Goal: Transaction & Acquisition: Purchase product/service

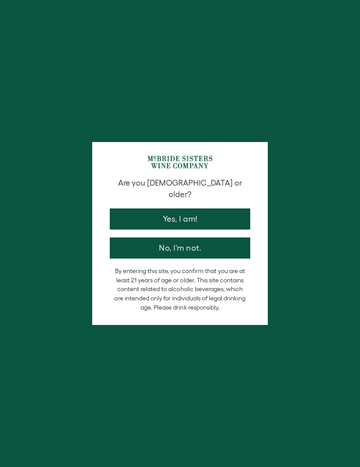
click at [221, 208] on button "Yes, I am!" at bounding box center [180, 218] width 141 height 21
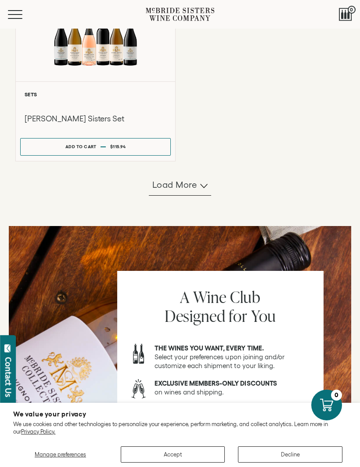
scroll to position [790, 0]
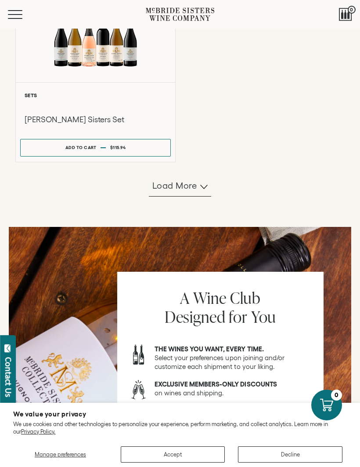
click at [195, 196] on button "Load more" at bounding box center [180, 185] width 62 height 21
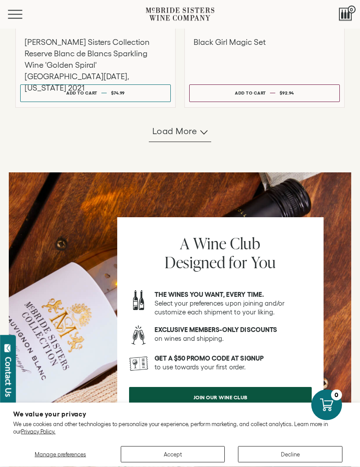
scroll to position [1577, 0]
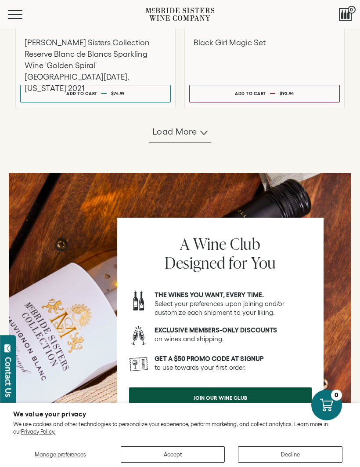
click at [194, 137] on span "Load more" at bounding box center [174, 131] width 45 height 12
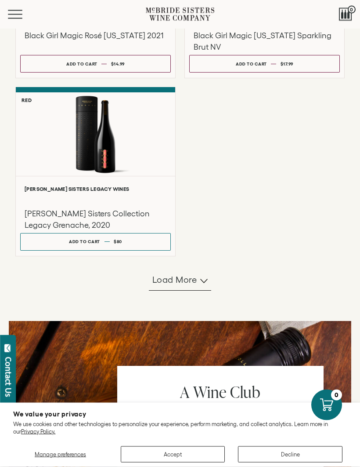
scroll to position [2351, 0]
click at [200, 283] on icon "button" at bounding box center [203, 280] width 7 height 4
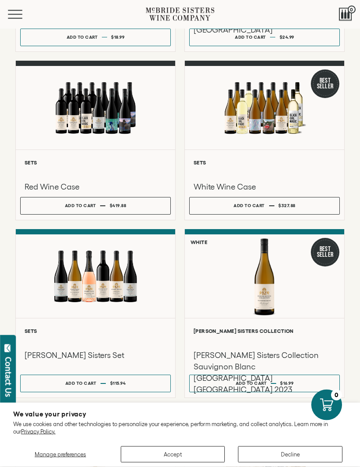
scroll to position [555, 0]
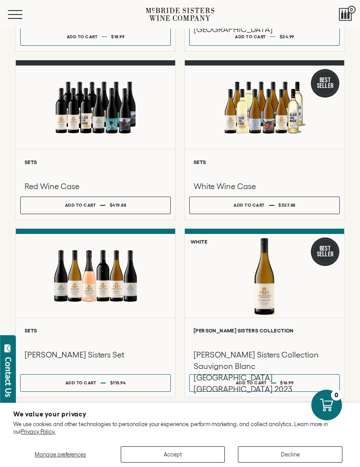
click at [76, 127] on div at bounding box center [95, 106] width 159 height 83
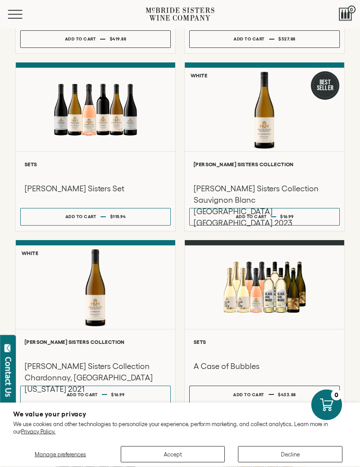
scroll to position [721, 0]
click at [102, 94] on div at bounding box center [95, 109] width 159 height 83
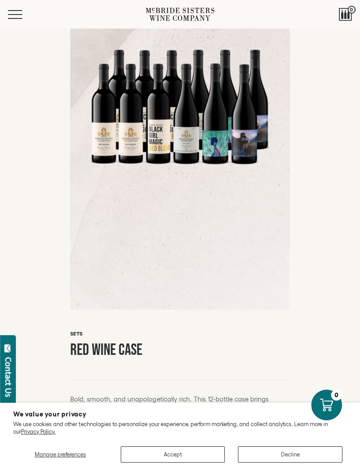
scroll to position [125, 0]
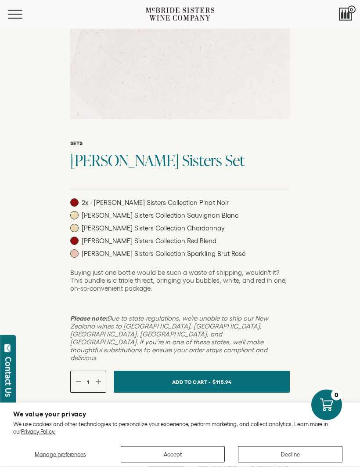
scroll to position [315, 0]
